Goal: Complete application form

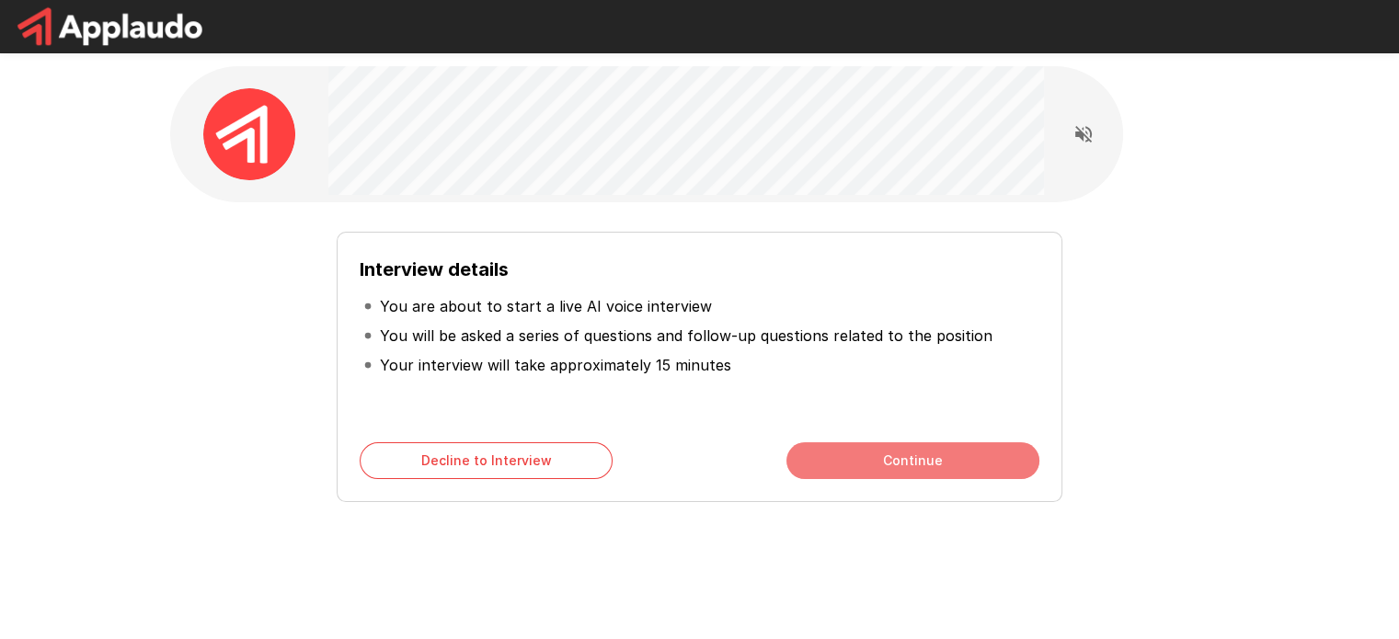
click at [828, 455] on button "Continue" at bounding box center [912, 460] width 253 height 37
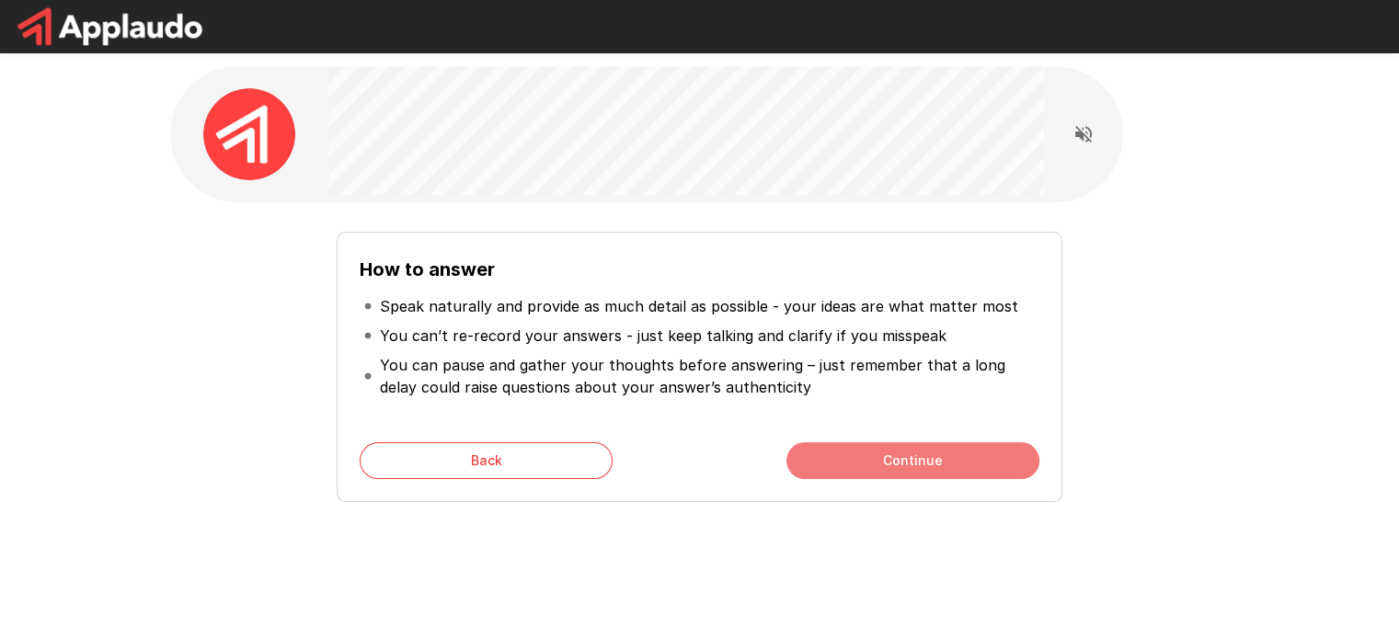
click at [828, 455] on button "Continue" at bounding box center [912, 460] width 253 height 37
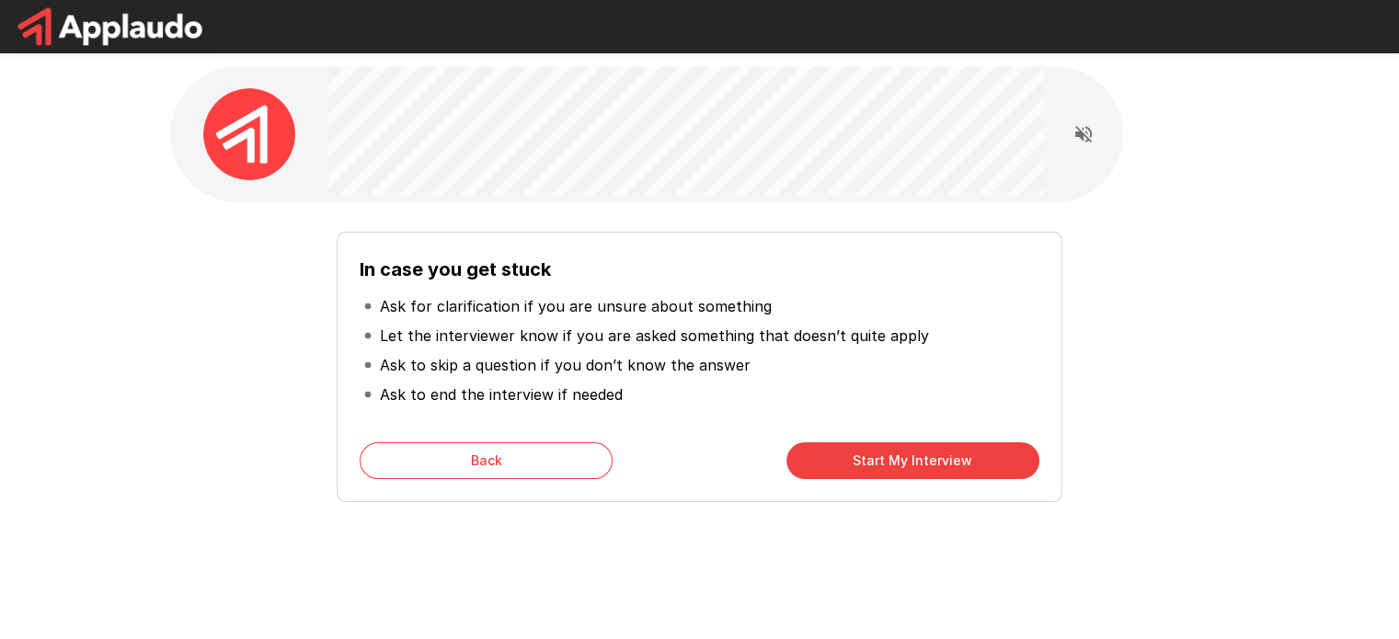
click at [828, 455] on button "Start My Interview" at bounding box center [912, 460] width 253 height 37
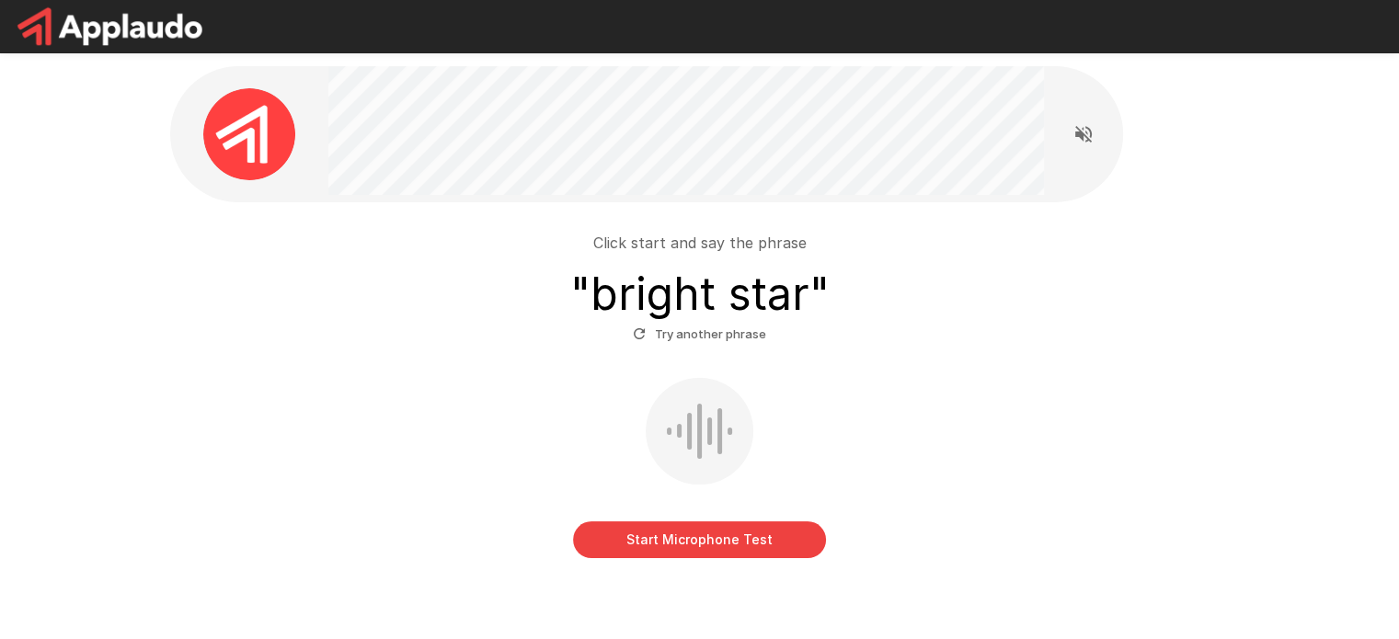
click at [753, 549] on button "Start Microphone Test" at bounding box center [699, 540] width 253 height 37
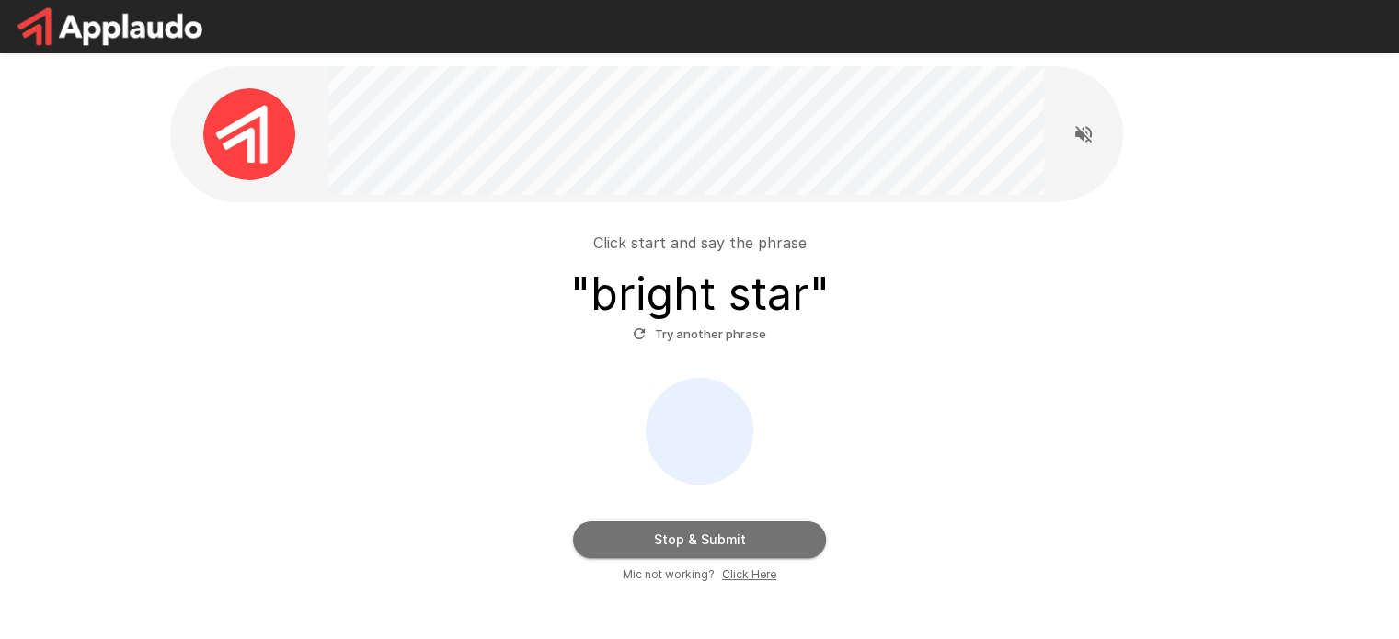
click at [716, 544] on button "Stop & Submit" at bounding box center [699, 540] width 253 height 37
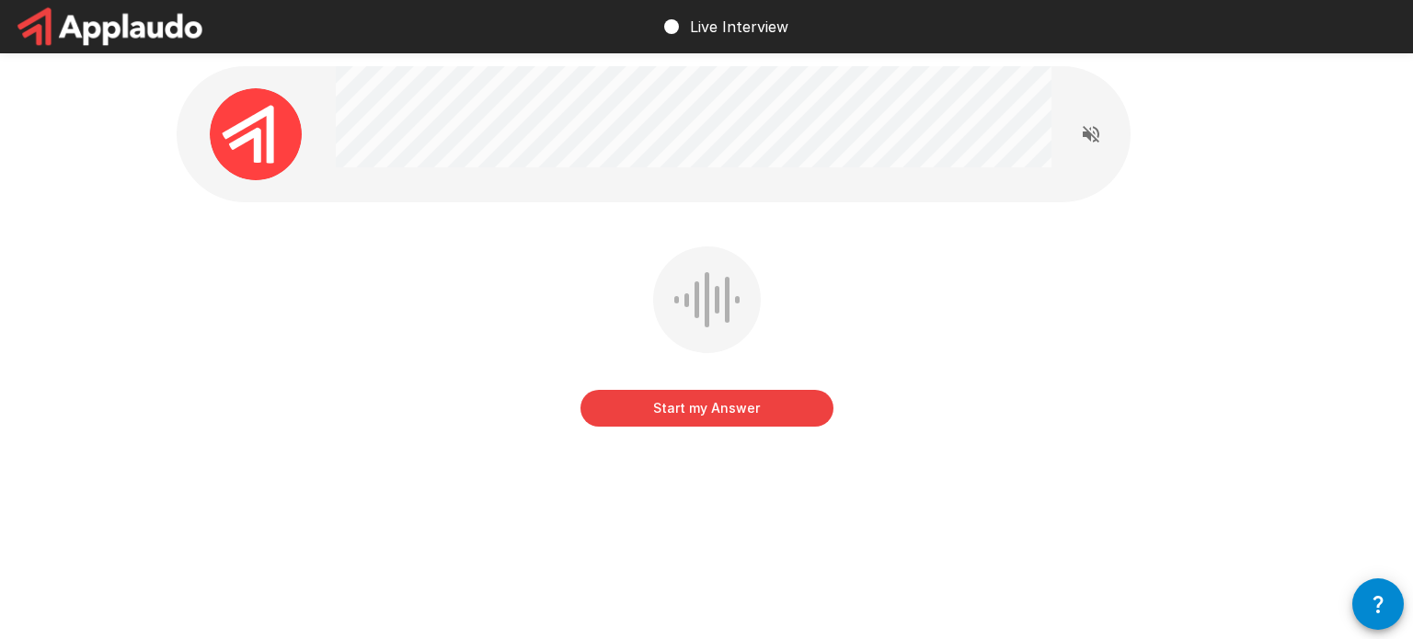
click at [739, 410] on button "Start my Answer" at bounding box center [706, 408] width 253 height 37
